Goal: Transaction & Acquisition: Purchase product/service

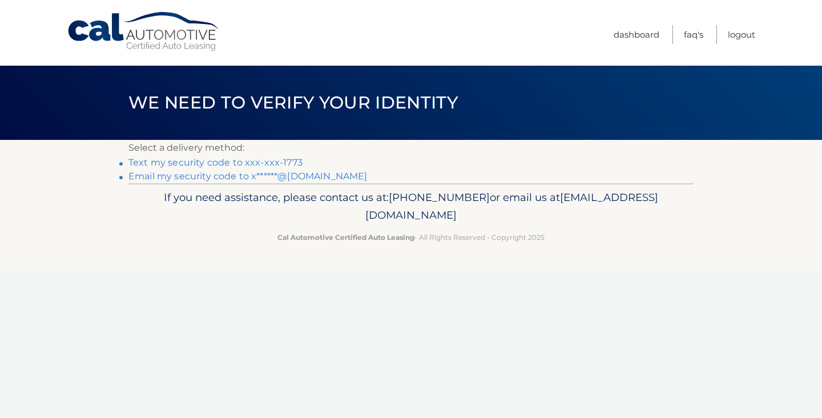
click at [286, 163] on link "Text my security code to xxx-xxx-1773" at bounding box center [215, 162] width 174 height 11
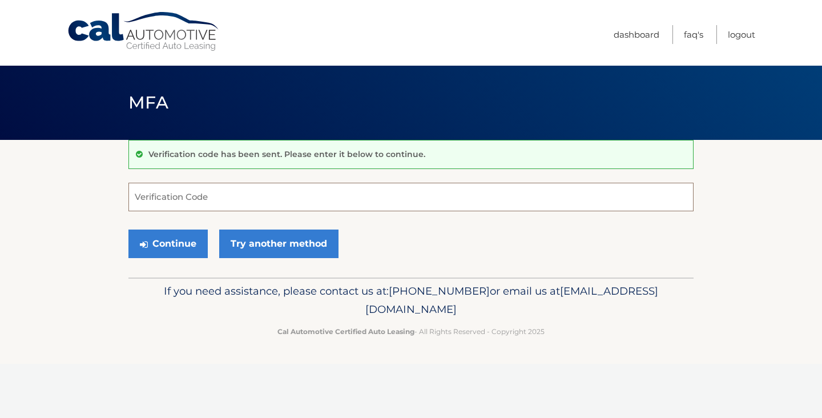
click at [247, 193] on input "Verification Code" at bounding box center [410, 197] width 565 height 29
type input "052622"
click at [188, 247] on button "Continue" at bounding box center [167, 243] width 79 height 29
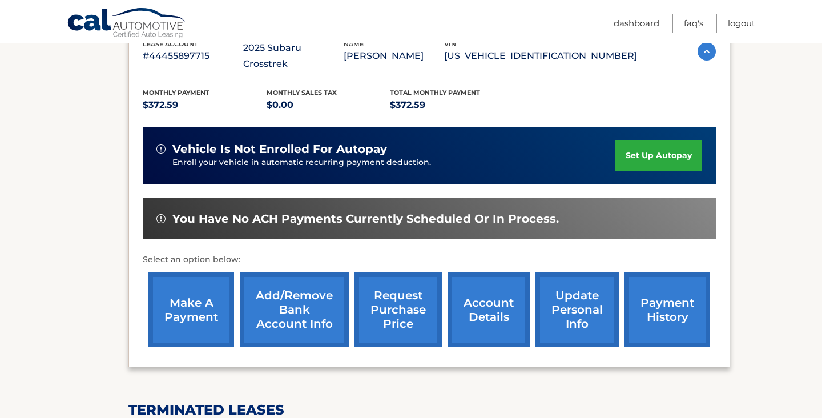
scroll to position [221, 0]
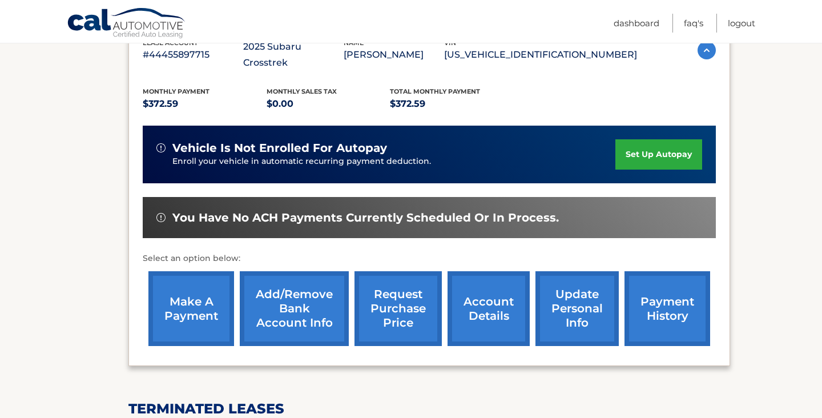
click at [194, 293] on link "make a payment" at bounding box center [191, 308] width 86 height 75
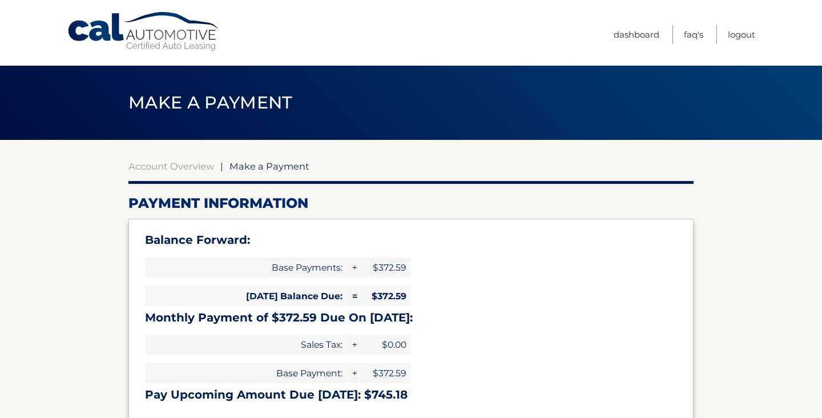
select select "MzU1MzE2MjAtZjE2Ny00MDIwLWExYzUtMGQ2NDFkY2FhMmVm"
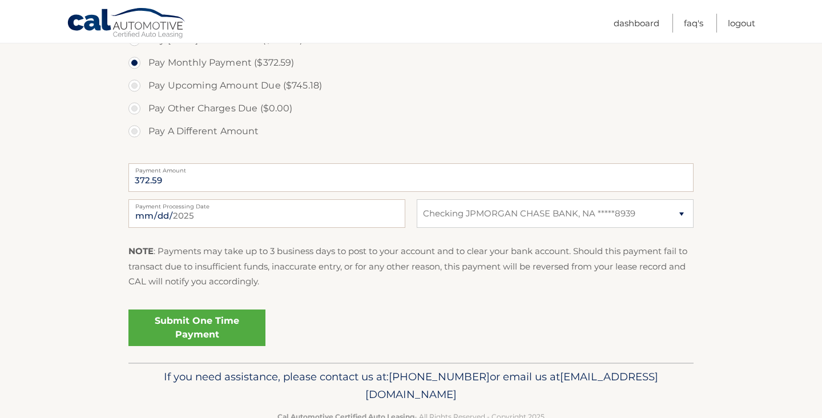
scroll to position [422, 0]
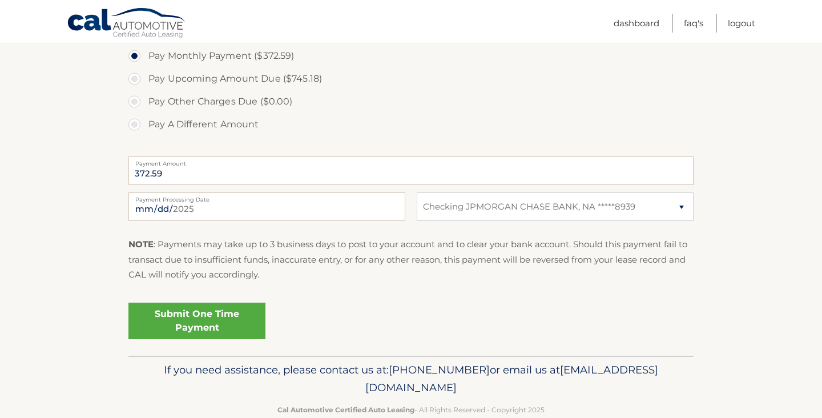
click at [208, 325] on link "Submit One Time Payment" at bounding box center [196, 321] width 137 height 37
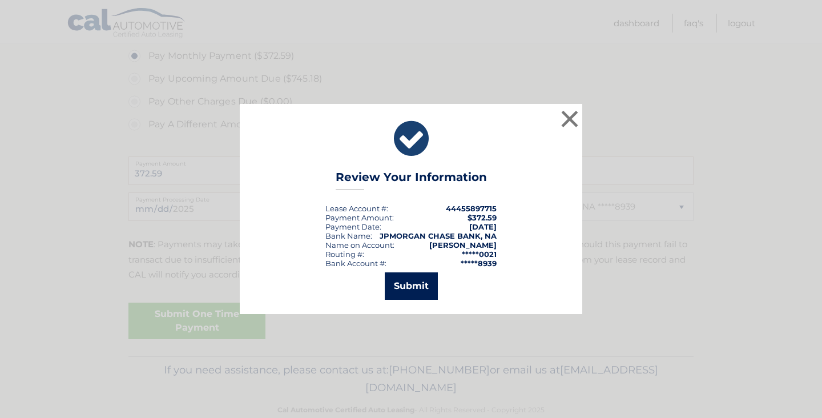
click at [397, 288] on button "Submit" at bounding box center [411, 285] width 53 height 27
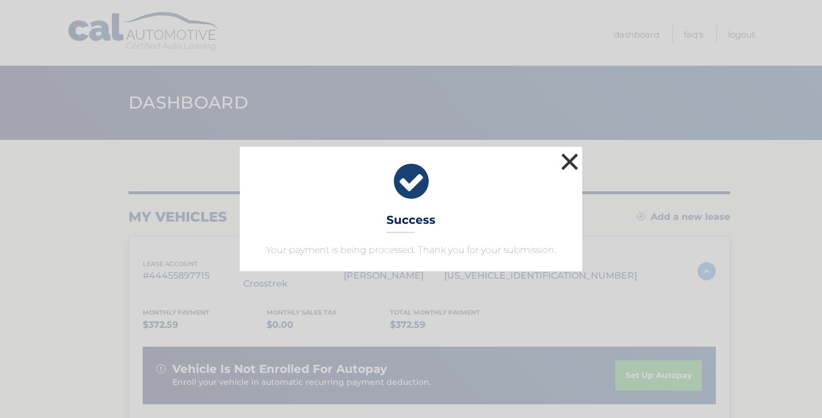
click at [573, 159] on button "×" at bounding box center [569, 161] width 23 height 23
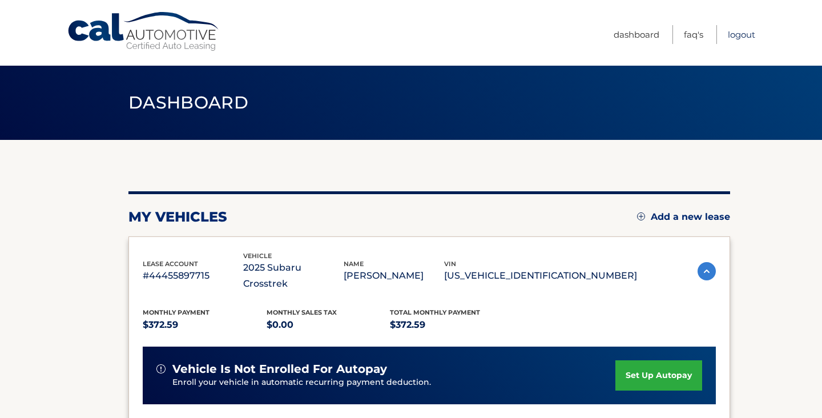
click at [735, 33] on link "Logout" at bounding box center [741, 34] width 27 height 19
